Goal: Information Seeking & Learning: Get advice/opinions

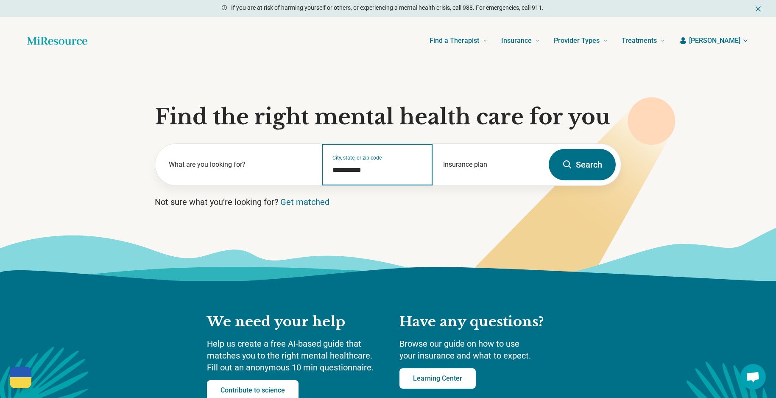
click at [372, 170] on input "**********" at bounding box center [378, 170] width 90 height 10
click at [372, 169] on input "**********" at bounding box center [378, 170] width 90 height 10
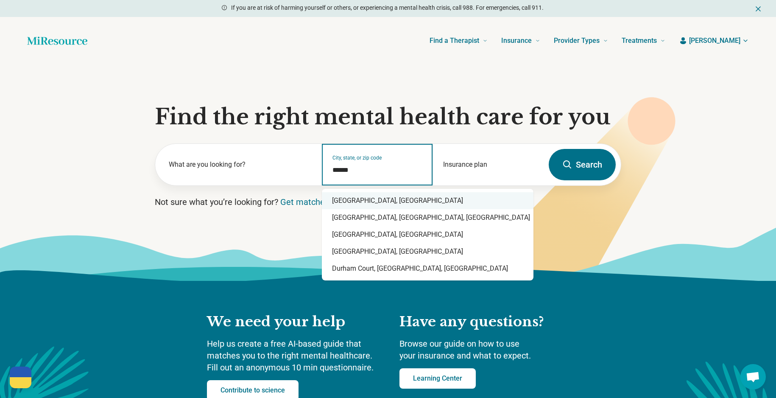
drag, startPoint x: 370, startPoint y: 203, endPoint x: 387, endPoint y: 197, distance: 18.0
click at [371, 202] on div "Durham, NC" at bounding box center [428, 200] width 212 height 17
type input "**********"
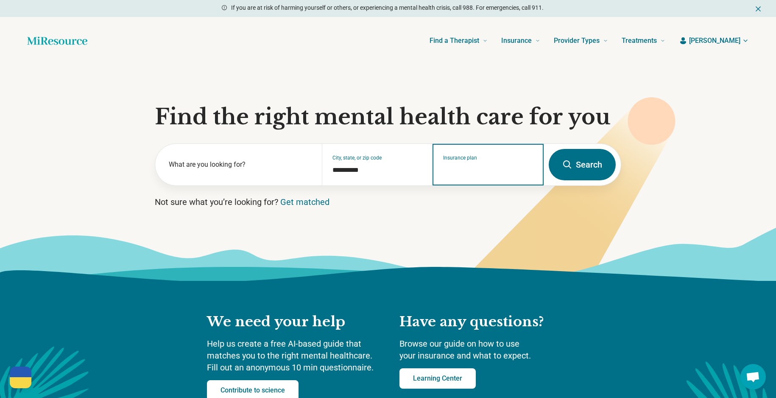
click at [494, 167] on input "Insurance plan" at bounding box center [488, 170] width 90 height 10
click at [460, 201] on div "DSHIP" at bounding box center [451, 201] width 36 height 17
type input "*****"
click at [568, 165] on icon at bounding box center [568, 165] width 10 height 10
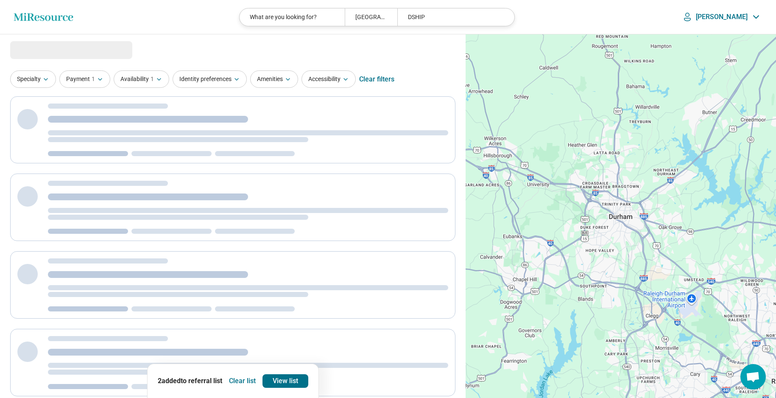
select select "***"
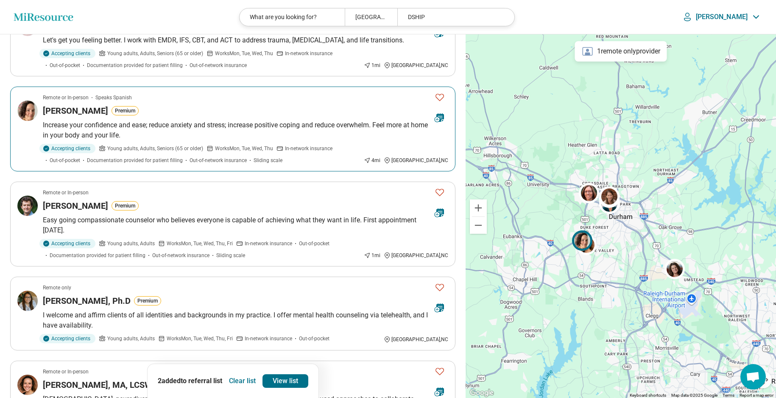
scroll to position [100, 0]
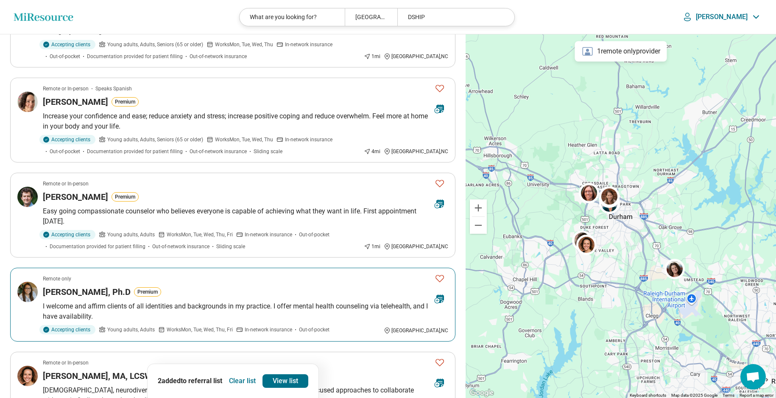
click at [442, 277] on icon "Favorite" at bounding box center [440, 278] width 10 height 10
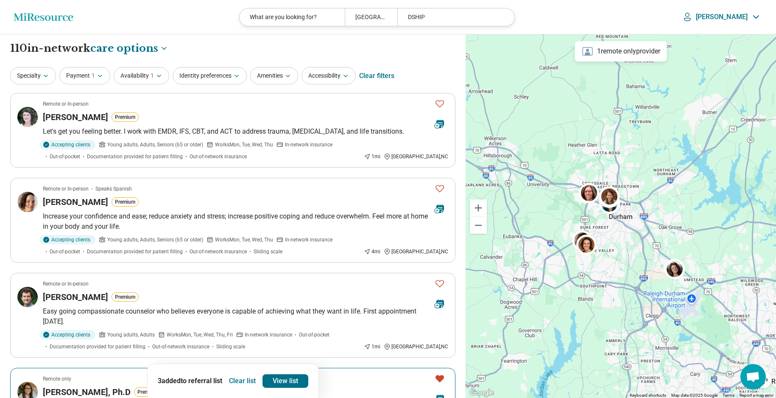
scroll to position [0, 0]
click at [227, 71] on button "Identity preferences" at bounding box center [210, 75] width 74 height 17
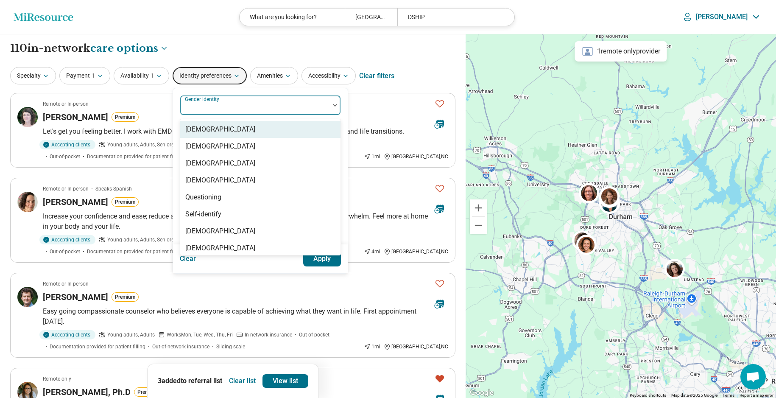
drag, startPoint x: 212, startPoint y: 104, endPoint x: 211, endPoint y: 117, distance: 12.8
click at [212, 103] on div "Gender identity" at bounding box center [260, 105] width 161 height 20
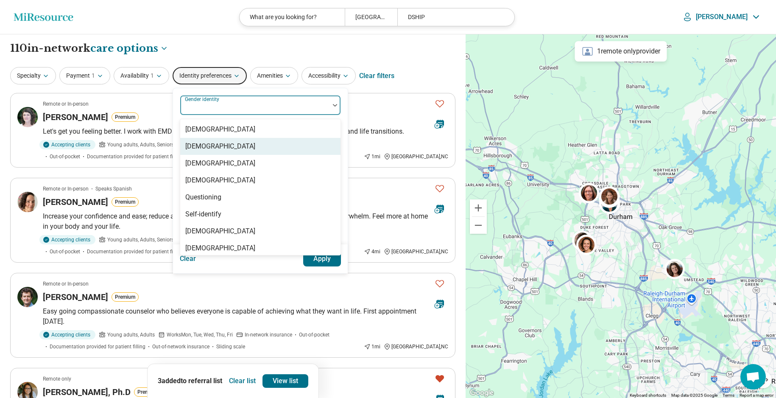
click at [217, 146] on div "[DEMOGRAPHIC_DATA]" at bounding box center [220, 146] width 70 height 10
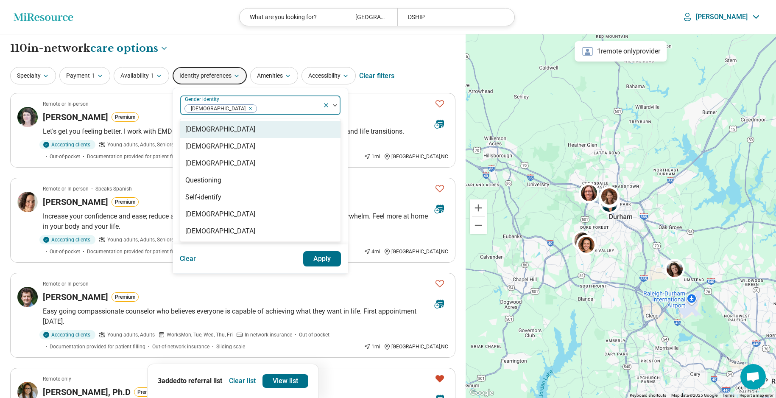
click at [325, 256] on button "Apply" at bounding box center [322, 258] width 38 height 15
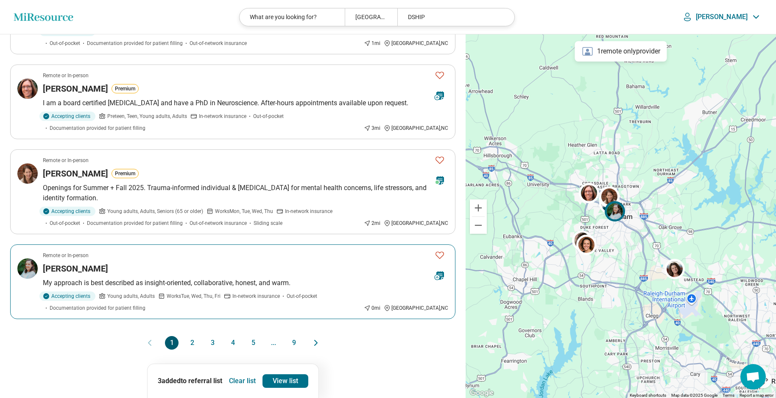
scroll to position [672, 0]
click at [184, 250] on article "Remote or In-person Leigh Egeghy My approach is best described as insight-orien…" at bounding box center [232, 282] width 445 height 75
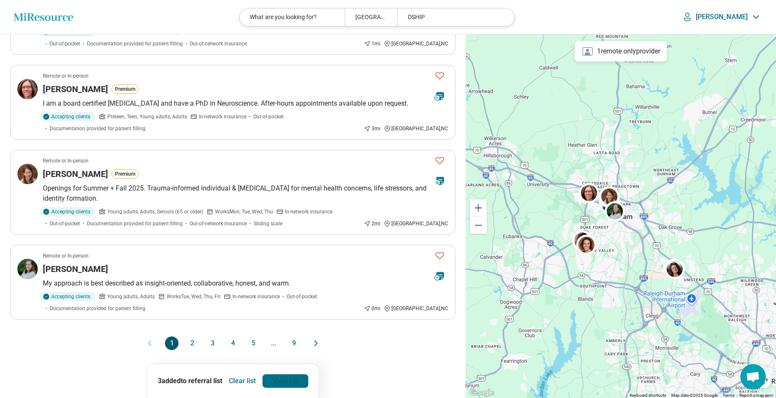
click at [295, 374] on link "View list" at bounding box center [286, 381] width 46 height 14
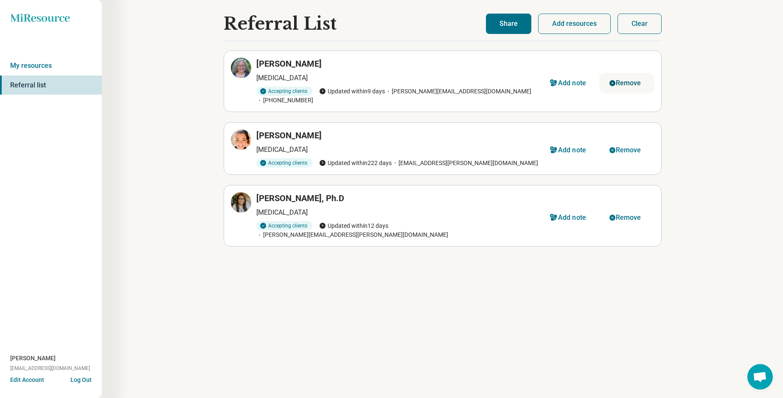
click at [622, 80] on div "Remove" at bounding box center [628, 83] width 25 height 7
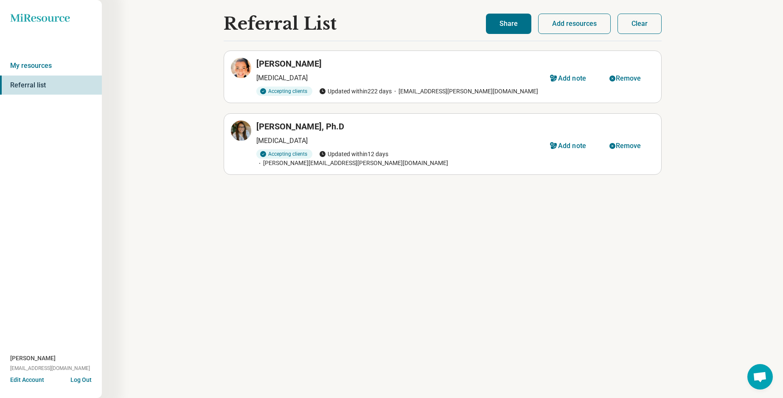
click at [622, 80] on div "Remove" at bounding box center [628, 78] width 25 height 7
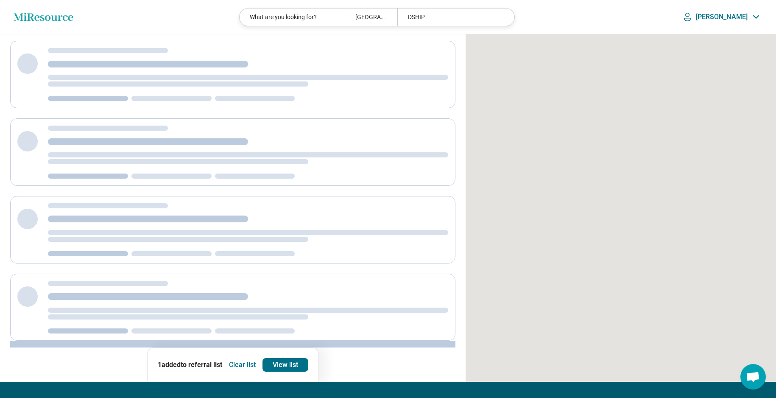
scroll to position [14, 0]
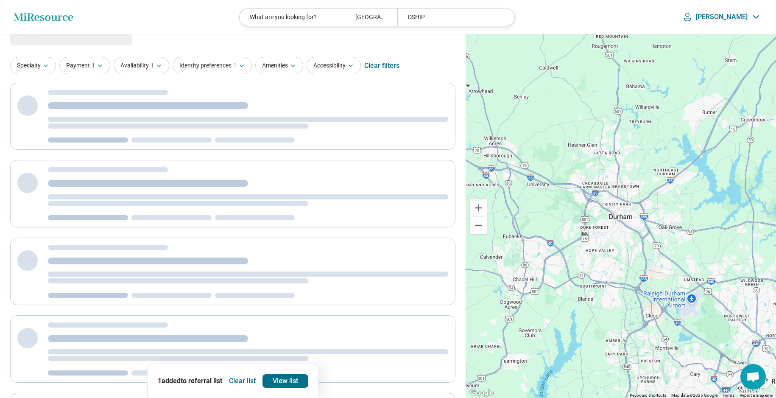
select select "***"
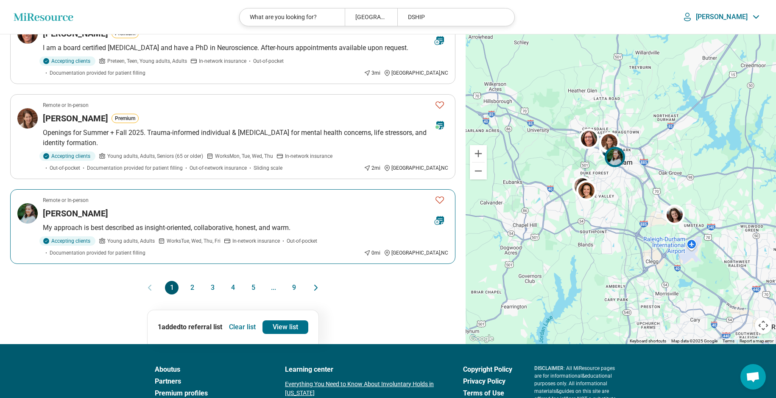
scroll to position [728, 0]
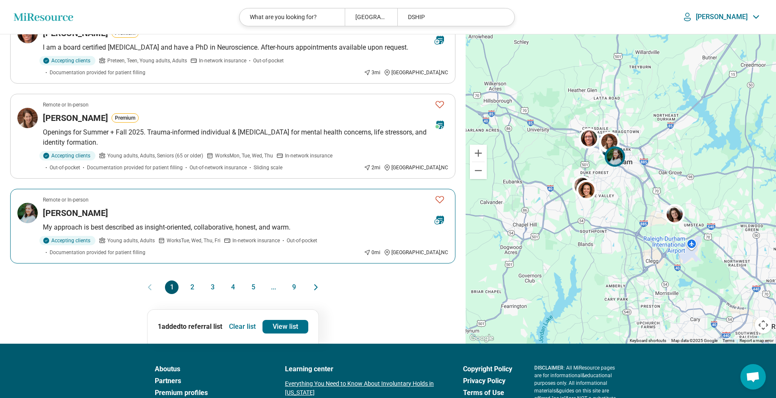
click at [442, 194] on icon "Favorite" at bounding box center [440, 199] width 10 height 10
click at [192, 280] on button "2" at bounding box center [192, 287] width 14 height 14
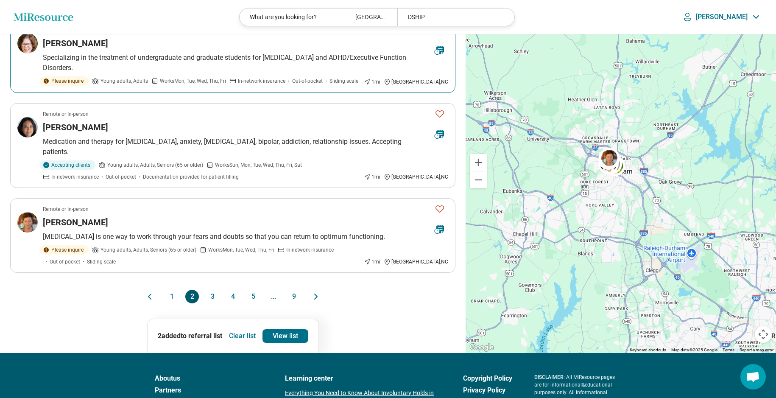
scroll to position [714, 0]
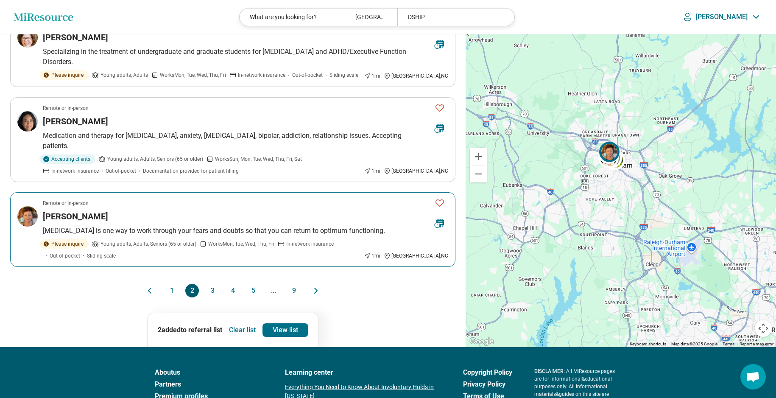
click at [225, 210] on div "Amy Cleckler" at bounding box center [235, 216] width 385 height 12
click at [213, 284] on button "3" at bounding box center [213, 291] width 14 height 14
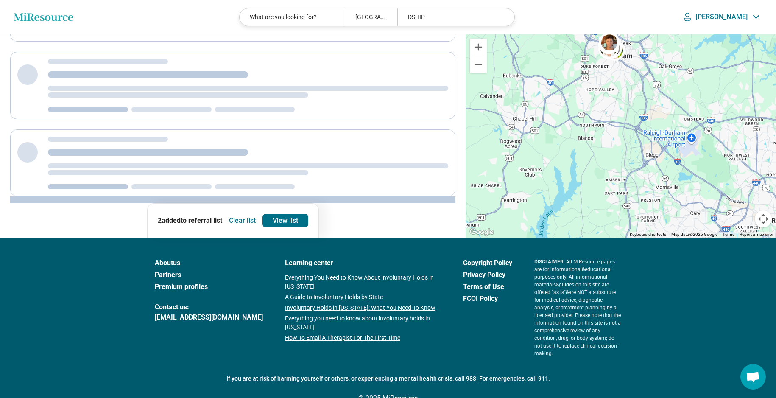
scroll to position [186, 0]
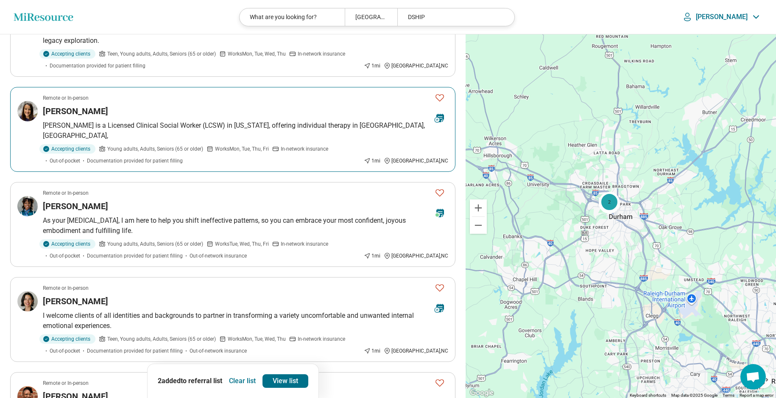
click at [253, 120] on p "Lisa Stevens is a Licensed Clinical Social Worker (LCSW) in North Carolina, off…" at bounding box center [246, 130] width 406 height 20
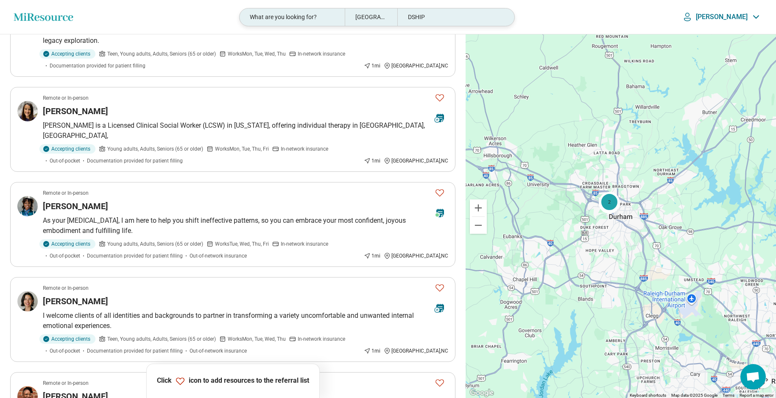
click at [378, 17] on div "Durham, NC" at bounding box center [371, 16] width 53 height 17
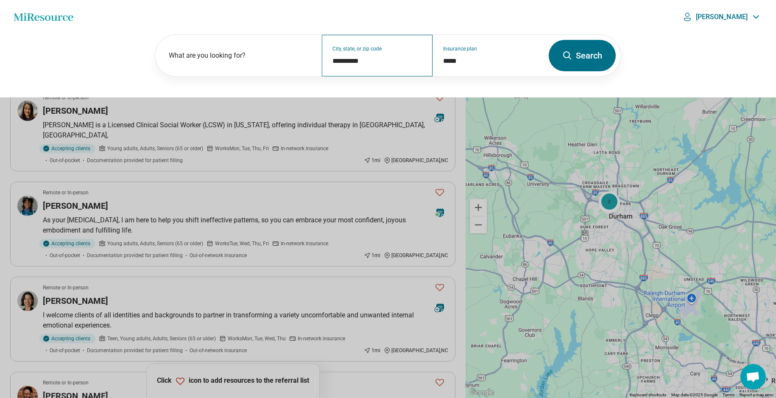
click at [382, 55] on div "**********" at bounding box center [377, 56] width 111 height 42
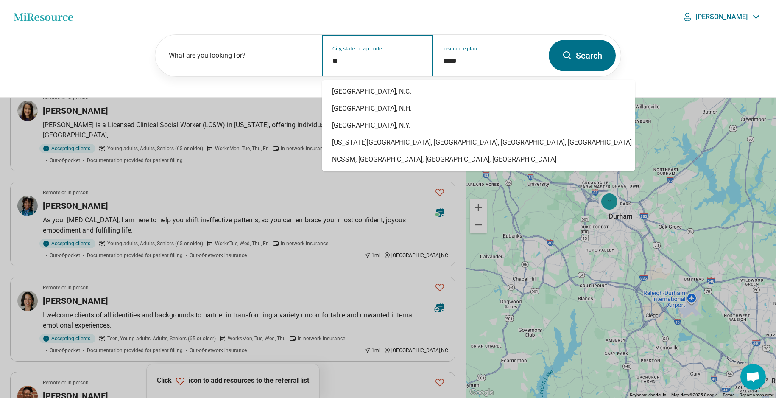
type input "*"
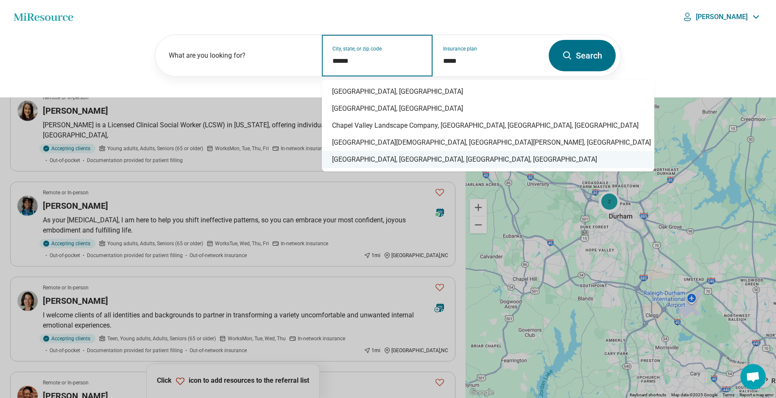
type input "******"
click at [371, 277] on button at bounding box center [388, 199] width 776 height 398
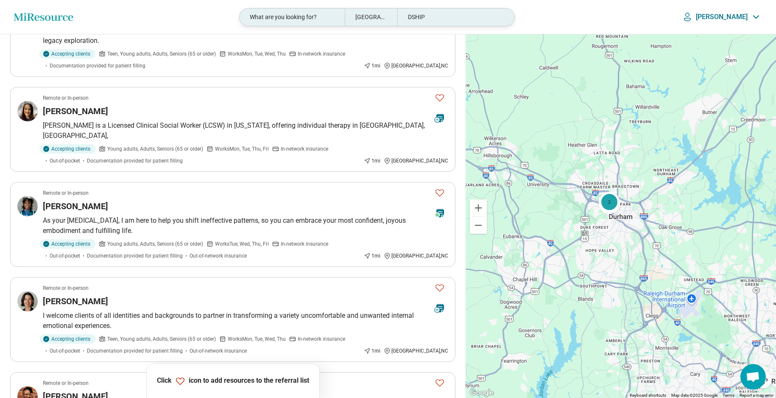
click at [453, 17] on div "DSHIP" at bounding box center [449, 16] width 105 height 17
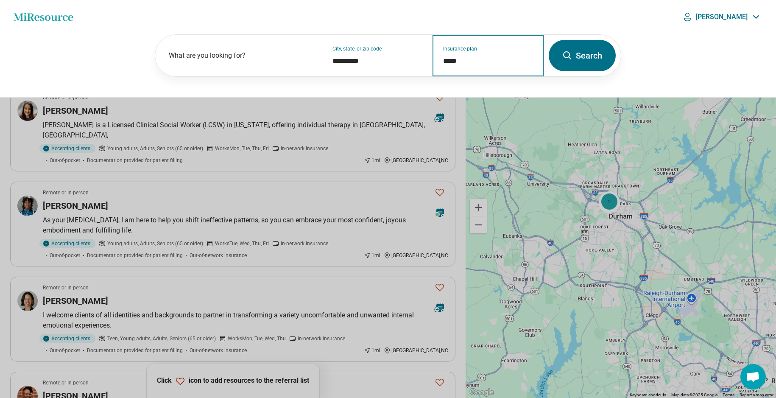
click at [489, 62] on input "*****" at bounding box center [488, 61] width 90 height 10
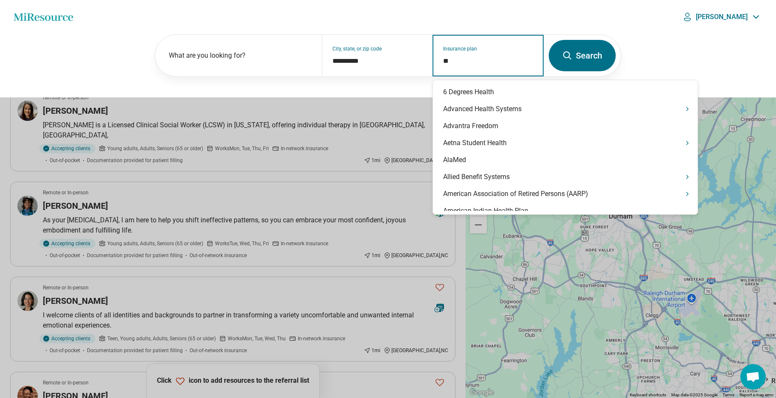
type input "*"
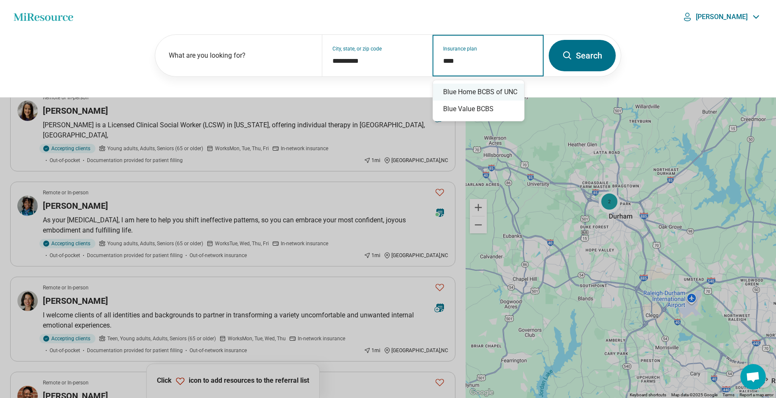
type input "****"
click at [568, 55] on icon at bounding box center [568, 55] width 10 height 10
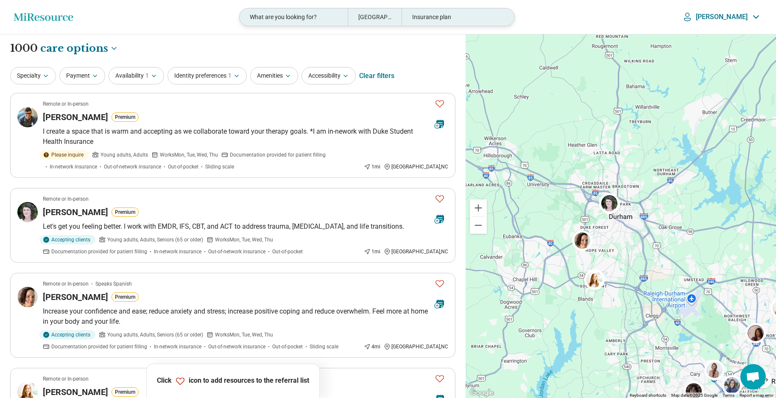
click at [459, 17] on div "Insurance plan" at bounding box center [456, 16] width 108 height 17
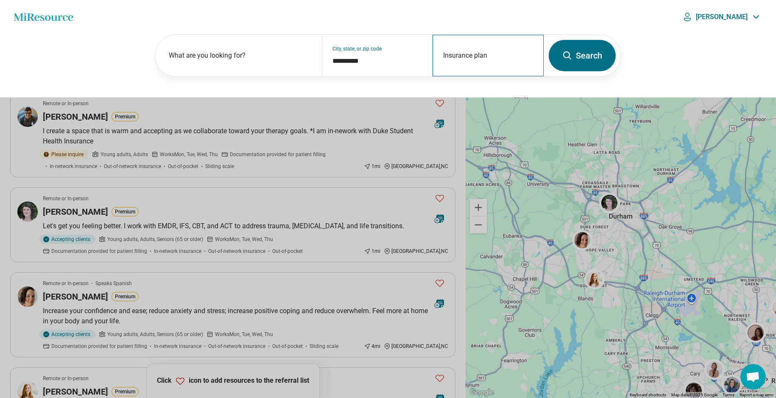
click at [460, 54] on div "Insurance plan" at bounding box center [488, 56] width 111 height 42
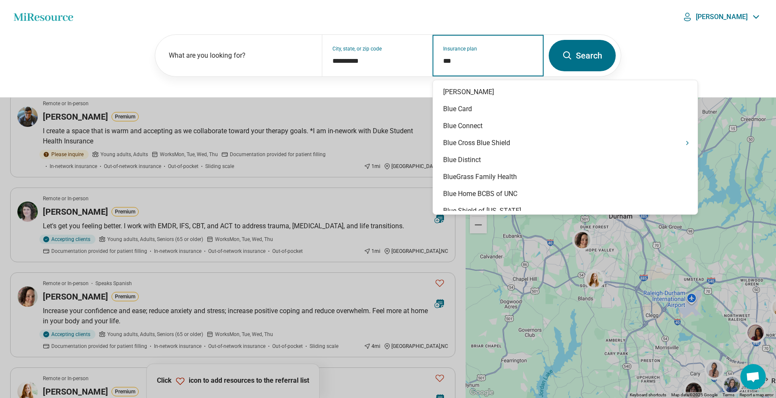
type input "****"
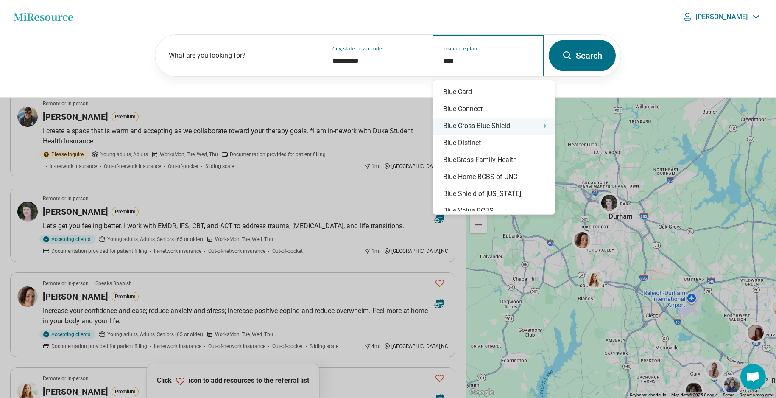
click at [503, 126] on div "Blue Cross Blue Shield" at bounding box center [494, 126] width 122 height 17
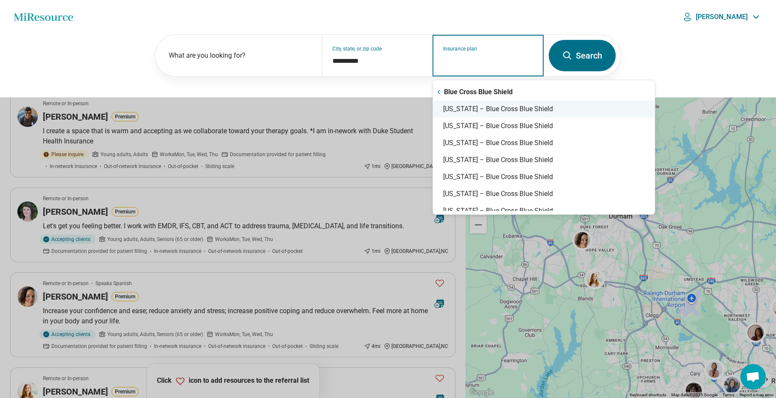
click at [485, 110] on div "North Carolina – Blue Cross Blue Shield" at bounding box center [544, 109] width 222 height 17
type input "**********"
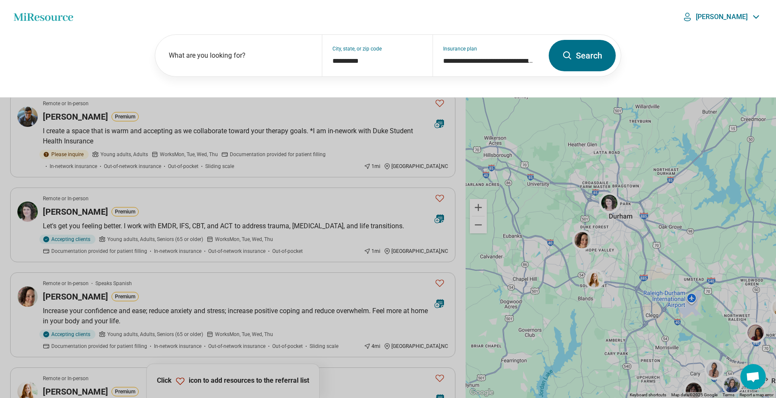
click at [571, 55] on icon at bounding box center [568, 55] width 10 height 10
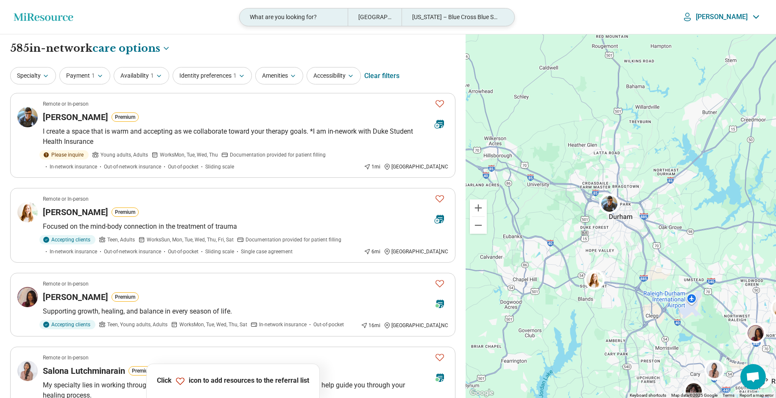
click at [385, 17] on div "Durham, NC" at bounding box center [375, 16] width 54 height 17
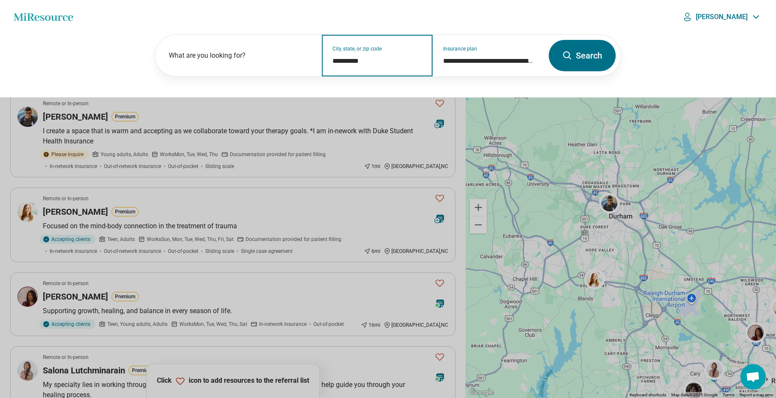
click at [362, 57] on input "**********" at bounding box center [378, 61] width 90 height 10
click at [365, 61] on input "**********" at bounding box center [378, 61] width 90 height 10
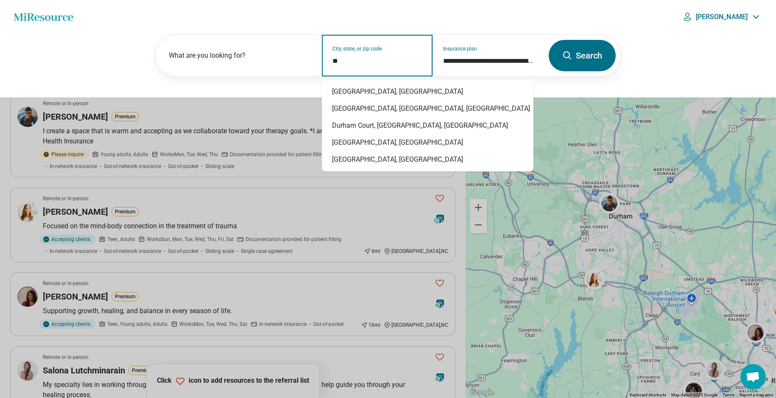
type input "*"
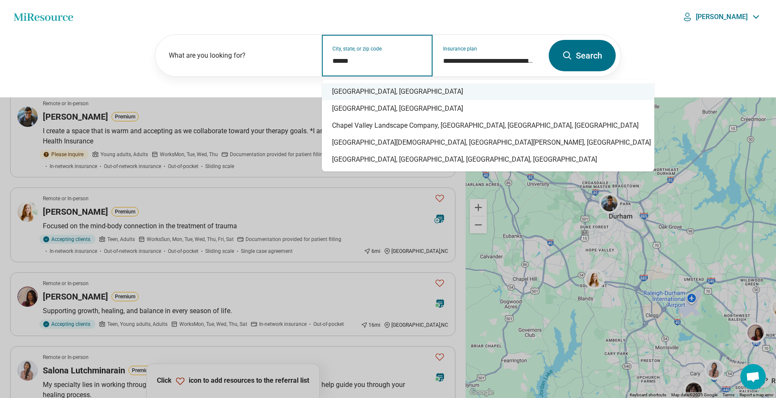
click at [359, 92] on div "Chapel Hill, NC" at bounding box center [488, 91] width 333 height 17
type input "**********"
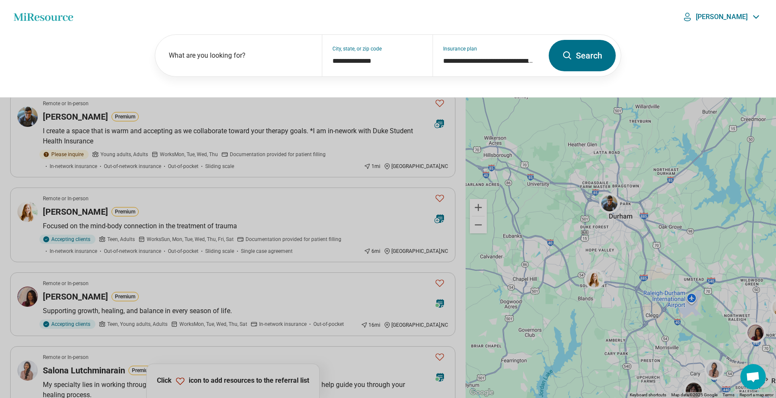
click at [577, 54] on button "Search" at bounding box center [582, 55] width 67 height 31
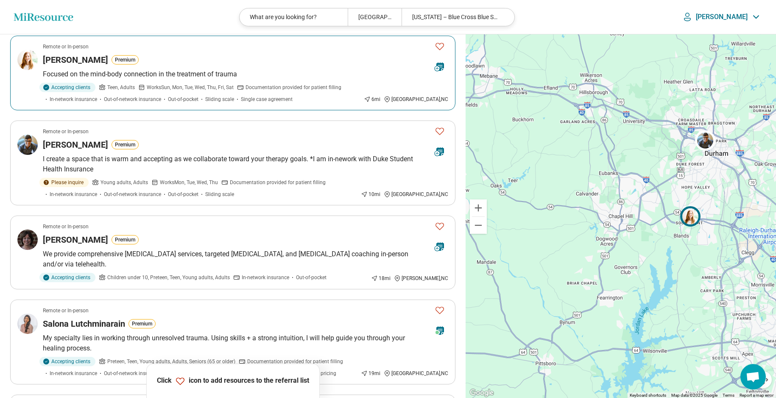
scroll to position [80, 0]
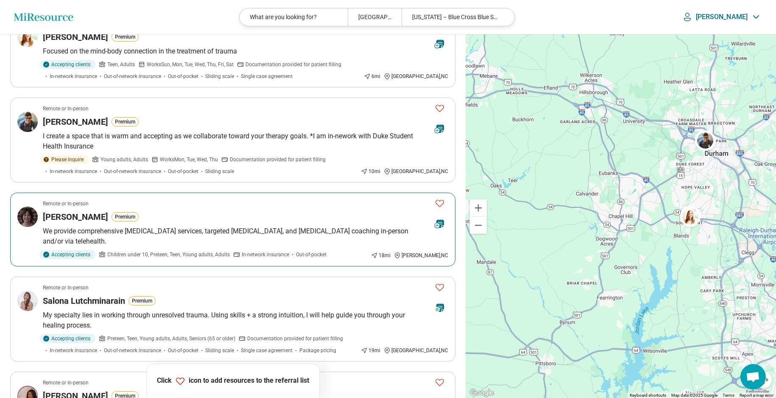
click at [234, 214] on div "Lorraine Matthews Premium" at bounding box center [235, 217] width 385 height 12
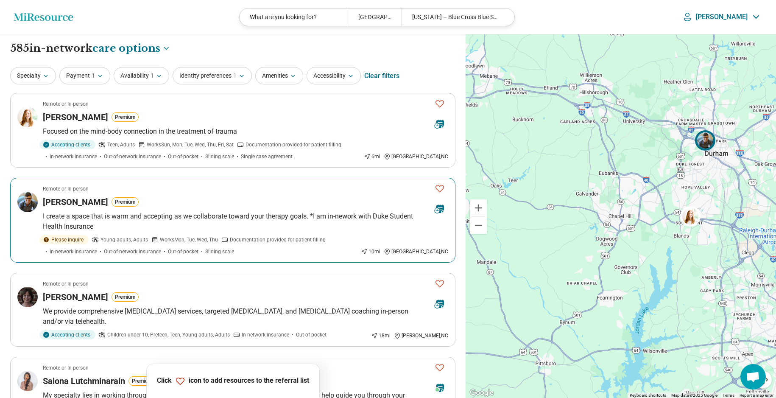
scroll to position [0, 0]
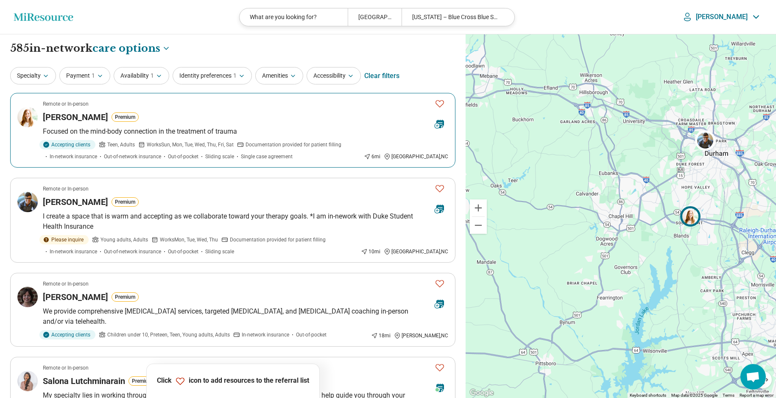
click at [319, 118] on div "Bobby Newell Premium" at bounding box center [235, 117] width 385 height 12
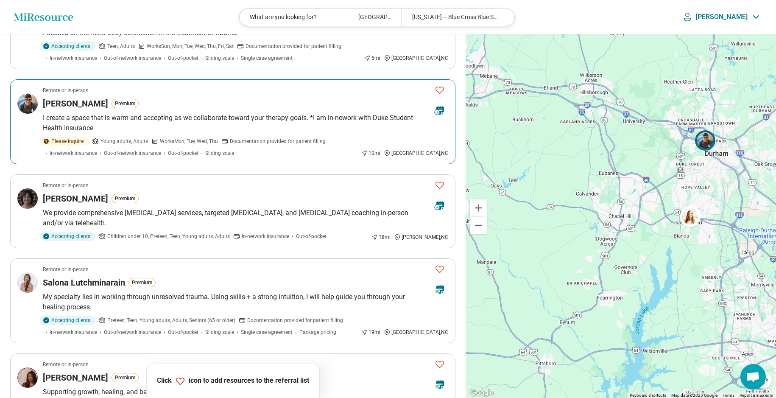
scroll to position [101, 0]
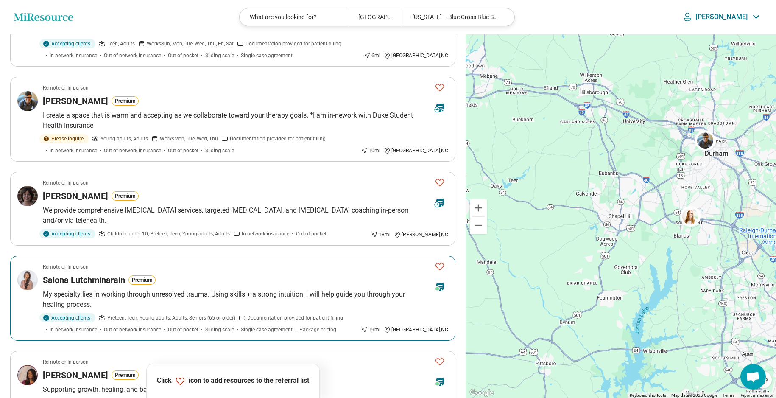
click at [246, 273] on article "Remote or In-person Salona Lutchminarain Premium My specialty lies in working t…" at bounding box center [232, 298] width 445 height 85
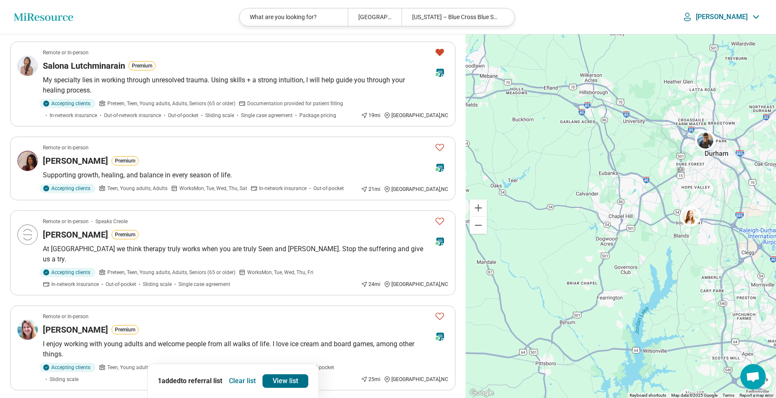
scroll to position [337, 0]
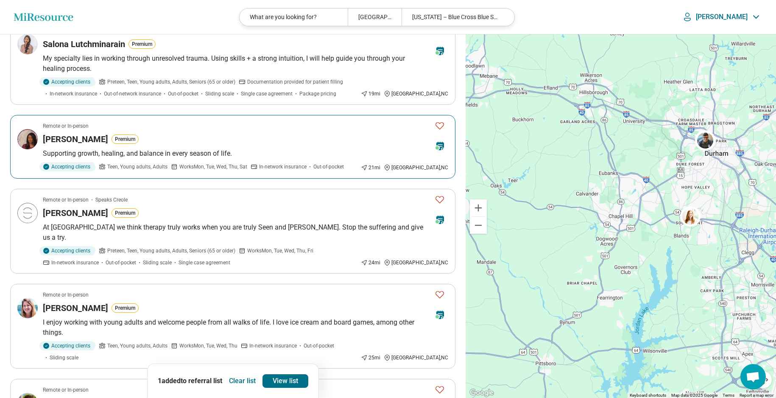
click at [306, 140] on div "Quenetta Johnson Premium" at bounding box center [235, 139] width 385 height 12
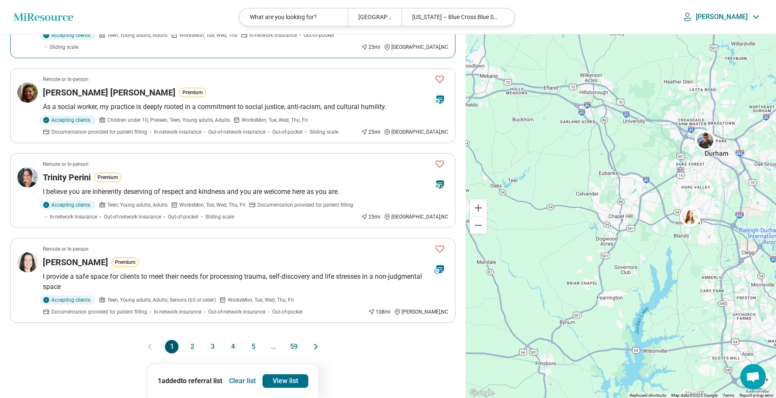
scroll to position [651, 0]
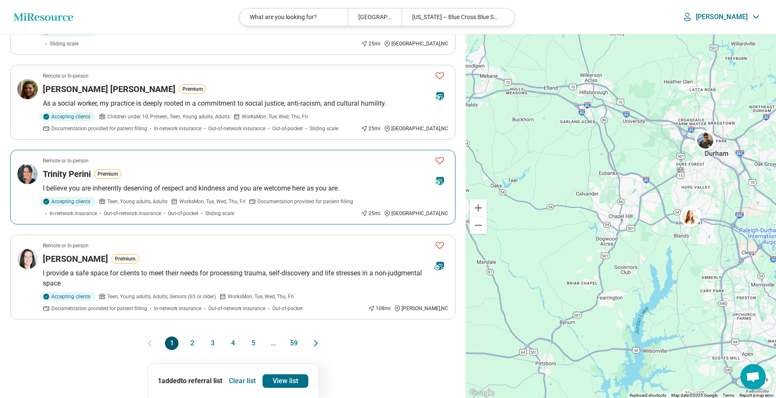
click at [226, 168] on div "Trinity Perini Premium" at bounding box center [235, 174] width 385 height 12
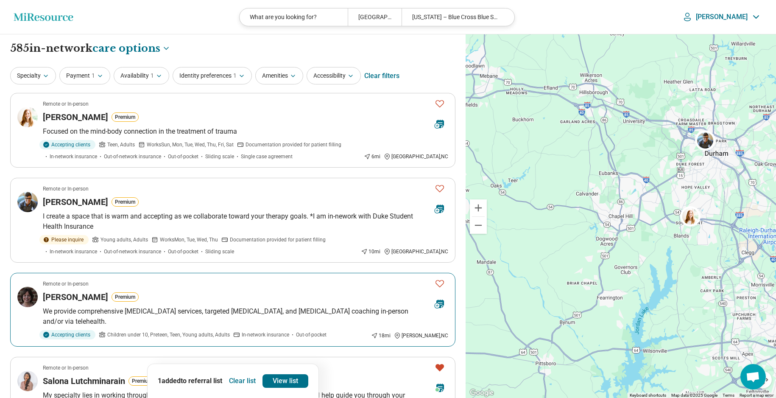
scroll to position [0, 0]
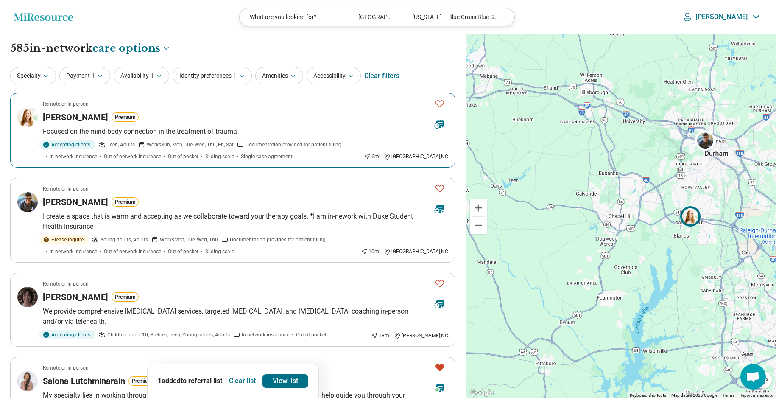
drag, startPoint x: 442, startPoint y: 103, endPoint x: 436, endPoint y: 109, distance: 8.4
click at [442, 103] on icon "Favorite" at bounding box center [440, 103] width 10 height 10
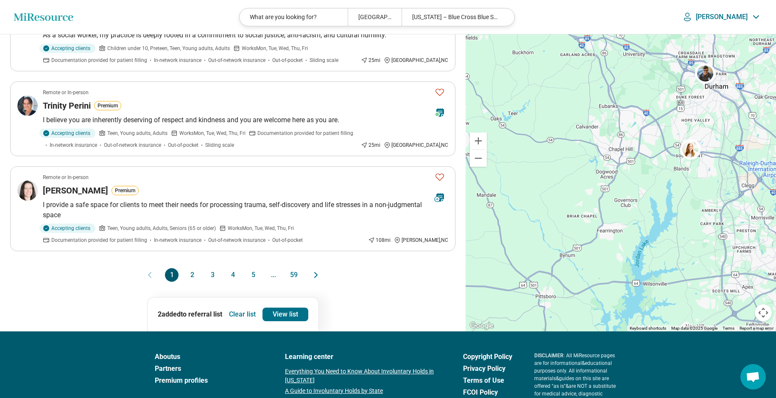
scroll to position [721, 0]
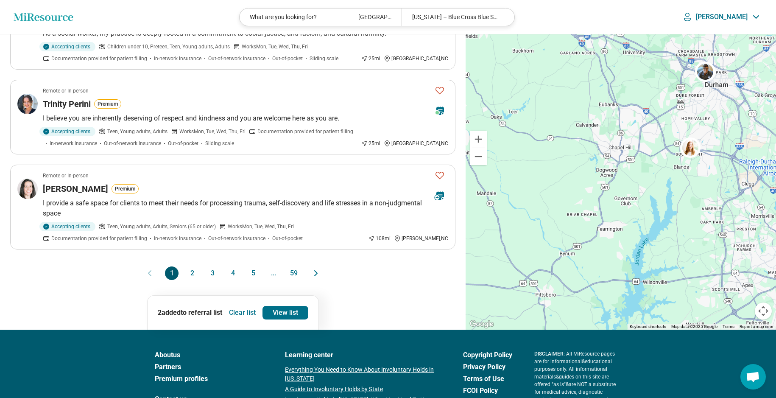
click at [191, 266] on button "2" at bounding box center [192, 273] width 14 height 14
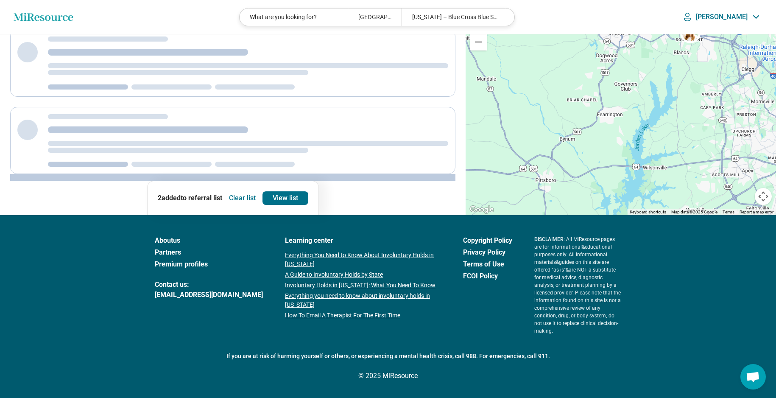
scroll to position [252, 0]
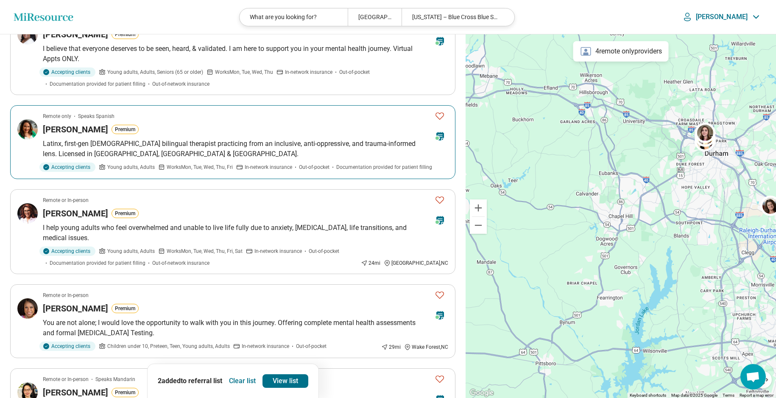
click at [161, 132] on div "Elaina Hernandez Premium" at bounding box center [235, 129] width 385 height 12
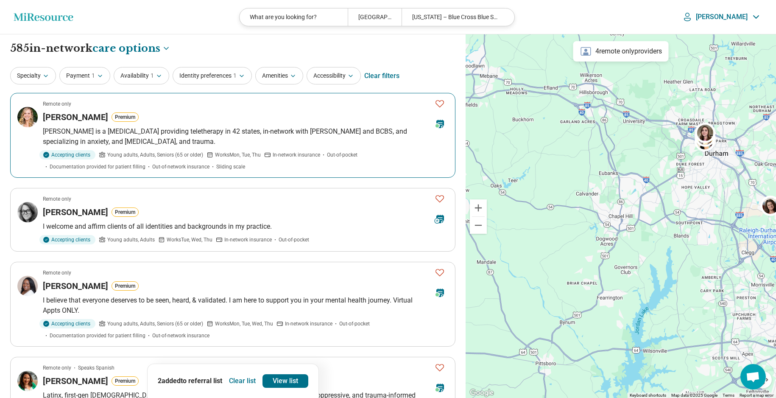
scroll to position [0, 0]
click at [351, 106] on div "Remote only" at bounding box center [235, 104] width 385 height 8
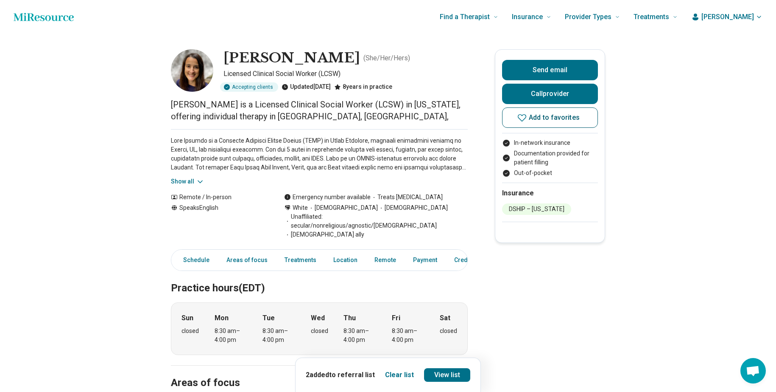
click at [526, 120] on icon at bounding box center [522, 117] width 10 height 10
click at [441, 378] on link "View list" at bounding box center [447, 375] width 47 height 14
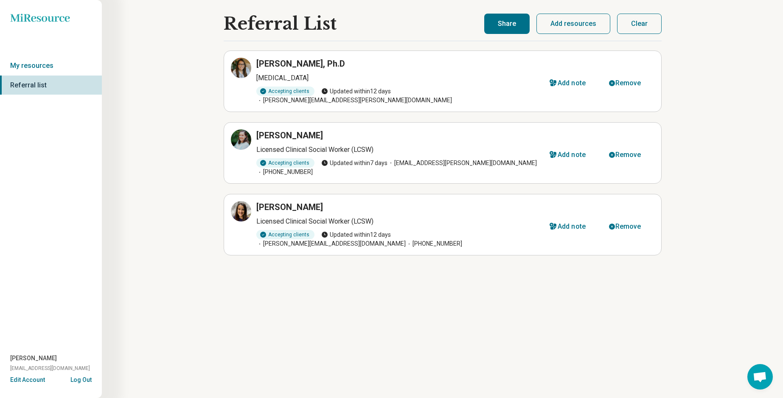
click at [651, 22] on button "Clear" at bounding box center [639, 24] width 45 height 20
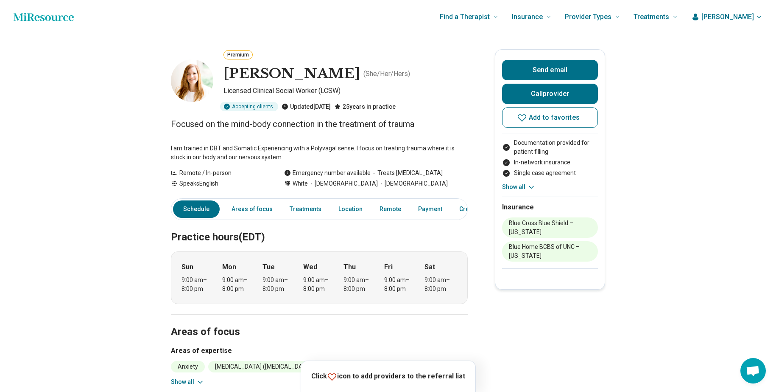
scroll to position [0, 2]
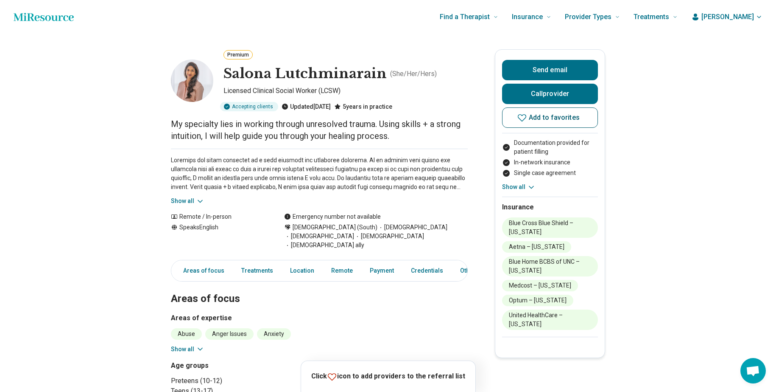
click at [527, 116] on icon at bounding box center [522, 117] width 10 height 10
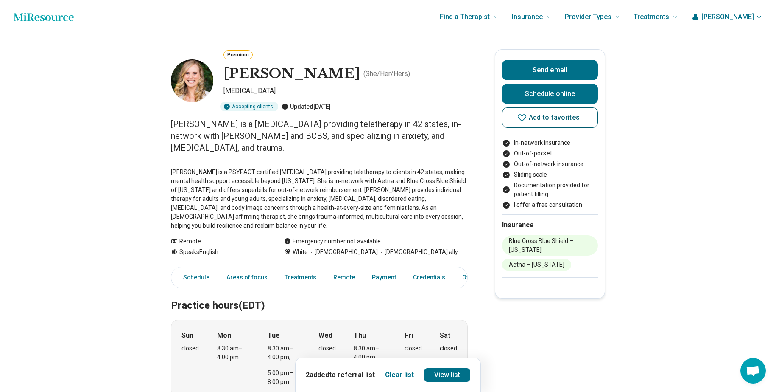
click at [527, 117] on icon at bounding box center [522, 117] width 10 height 10
click at [442, 373] on link "View list" at bounding box center [447, 375] width 47 height 14
